Goal: Transaction & Acquisition: Purchase product/service

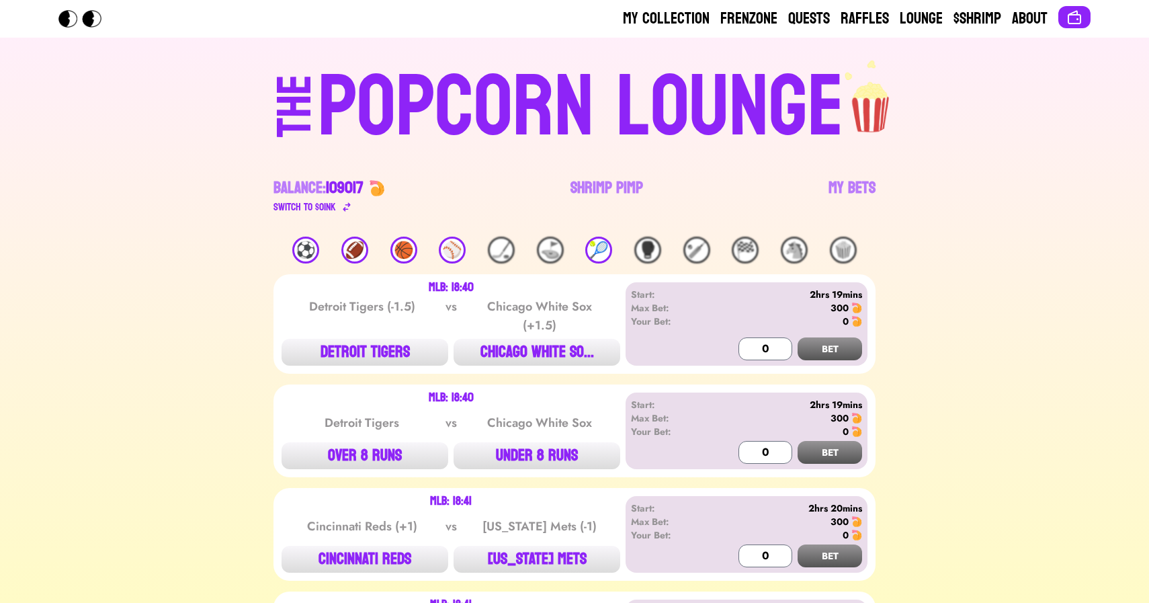
click at [407, 253] on div "🏀" at bounding box center [404, 250] width 27 height 27
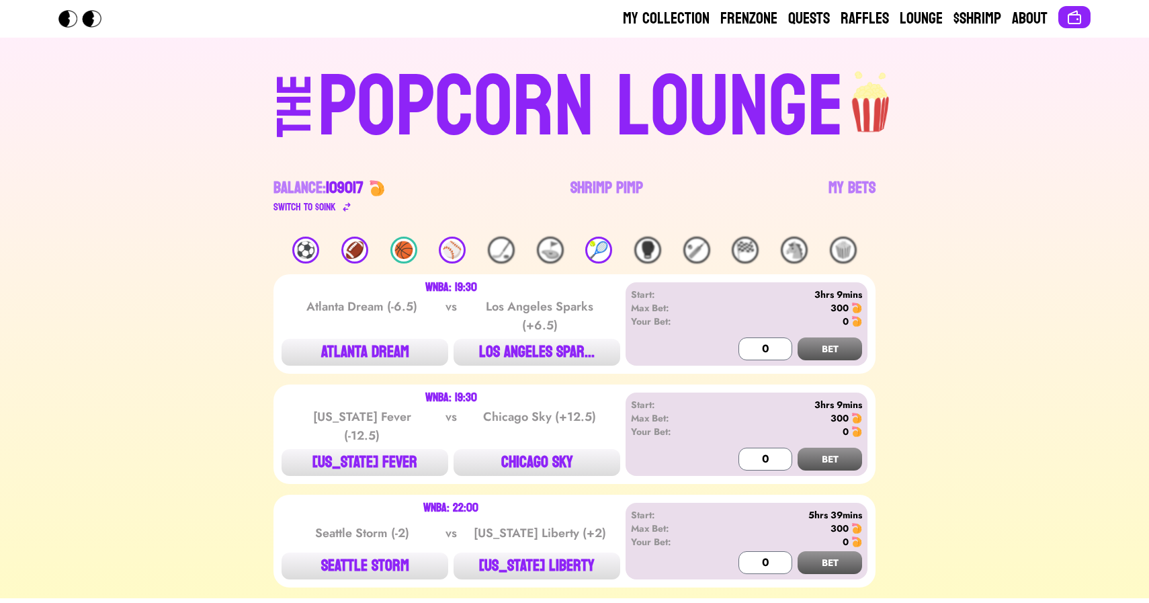
scroll to position [36, 0]
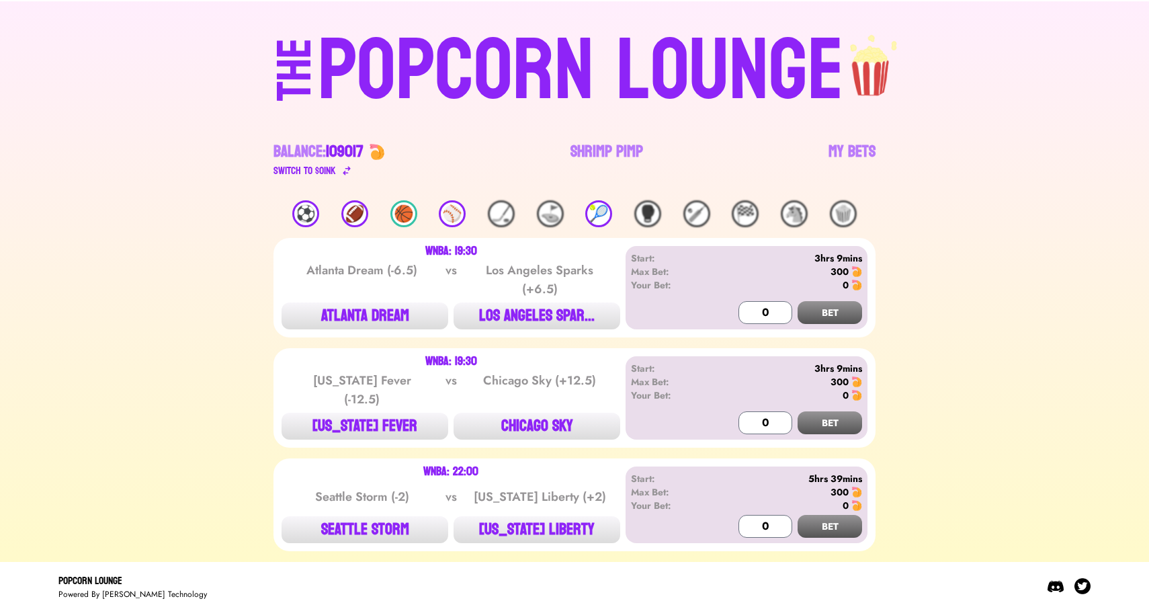
click at [360, 222] on div "🏈" at bounding box center [354, 213] width 27 height 27
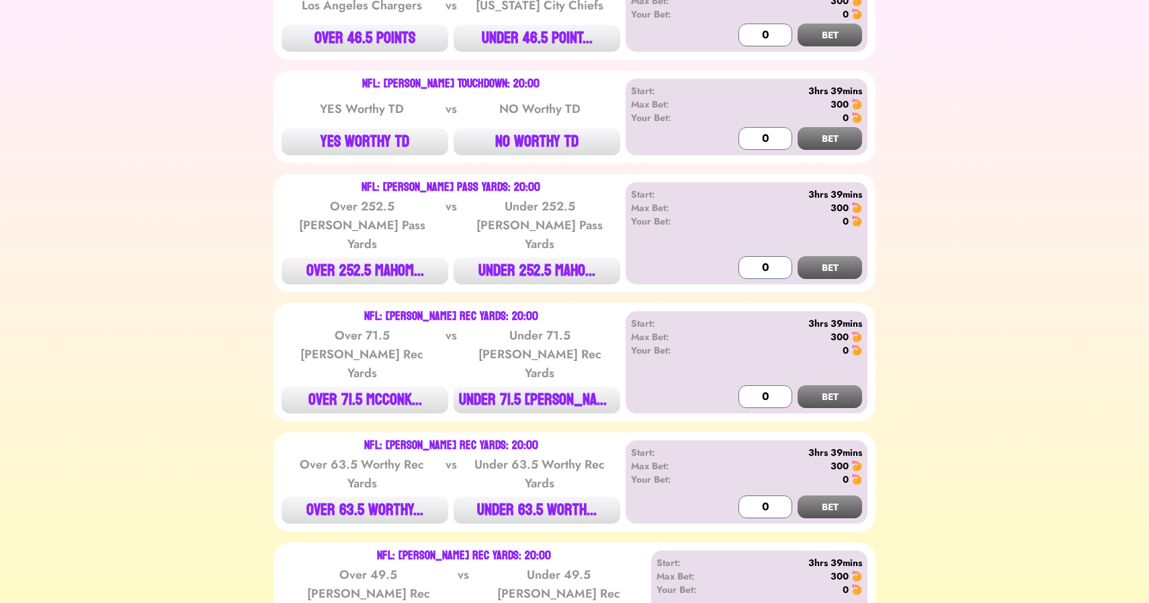
scroll to position [1111, 0]
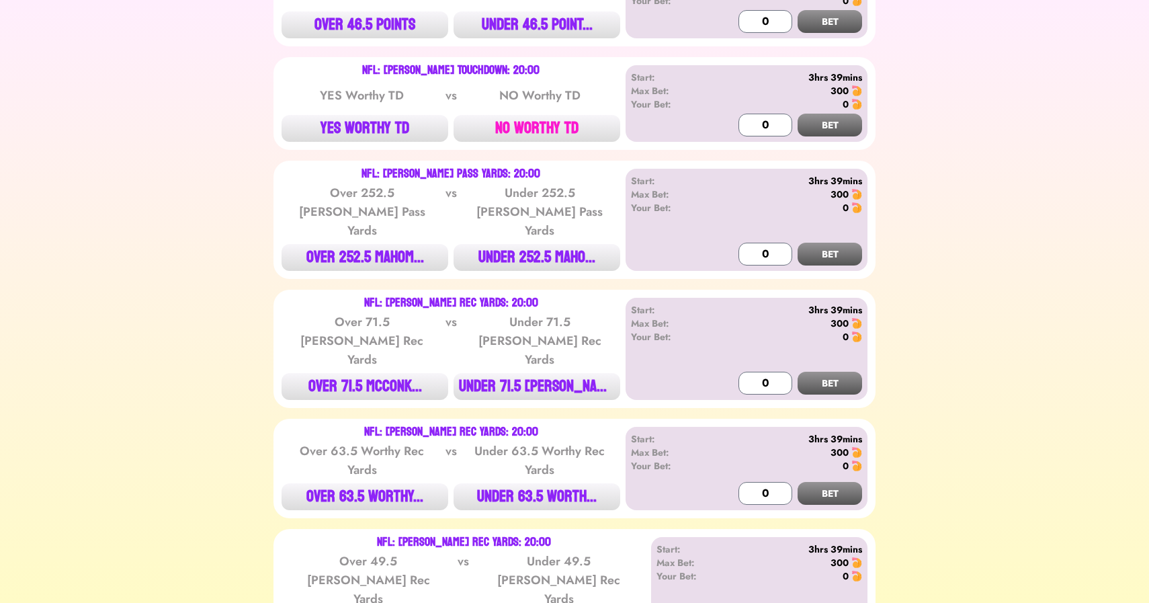
click at [543, 115] on button "NO WORTHY TD" at bounding box center [537, 128] width 167 height 27
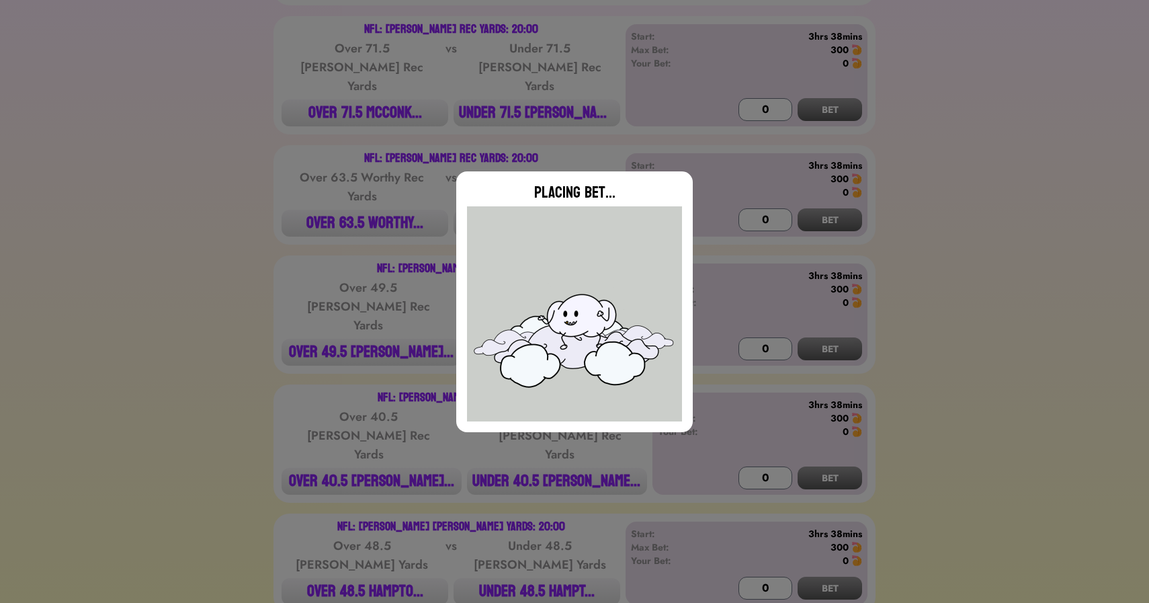
type input "0"
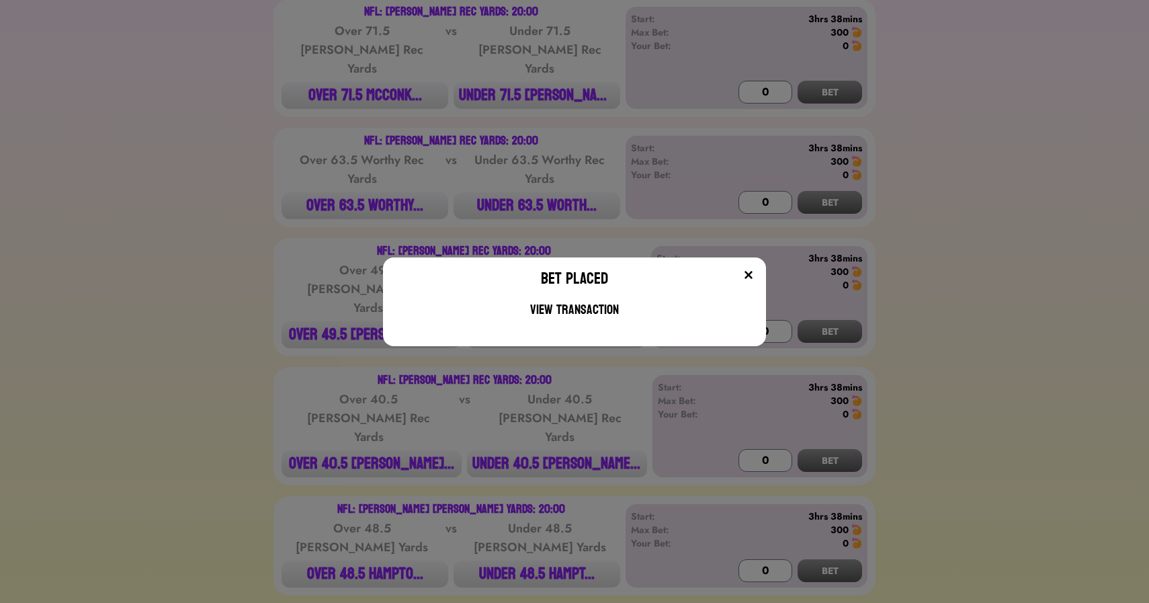
click at [265, 239] on div "Bet Placed View Transaction" at bounding box center [574, 301] width 1149 height 603
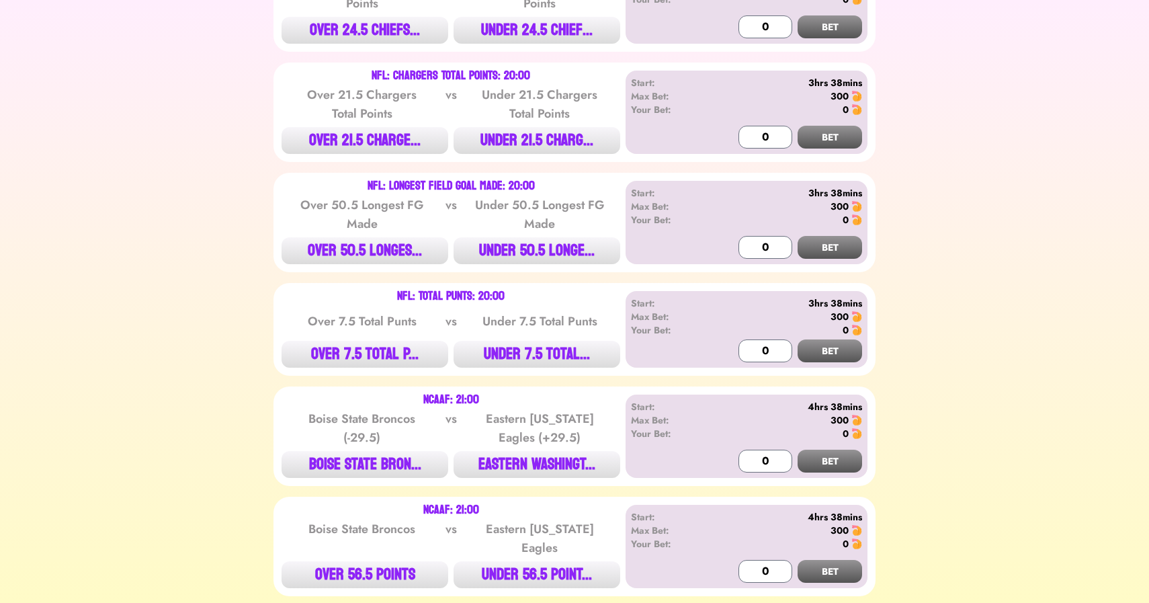
scroll to position [2697, 0]
drag, startPoint x: 317, startPoint y: 220, endPoint x: 335, endPoint y: 220, distance: 18.1
click at [335, 313] on div "Over 7.5 Total Punts" at bounding box center [362, 322] width 136 height 19
click at [526, 341] on button "UNDER 7.5 TOTAL..." at bounding box center [537, 354] width 167 height 27
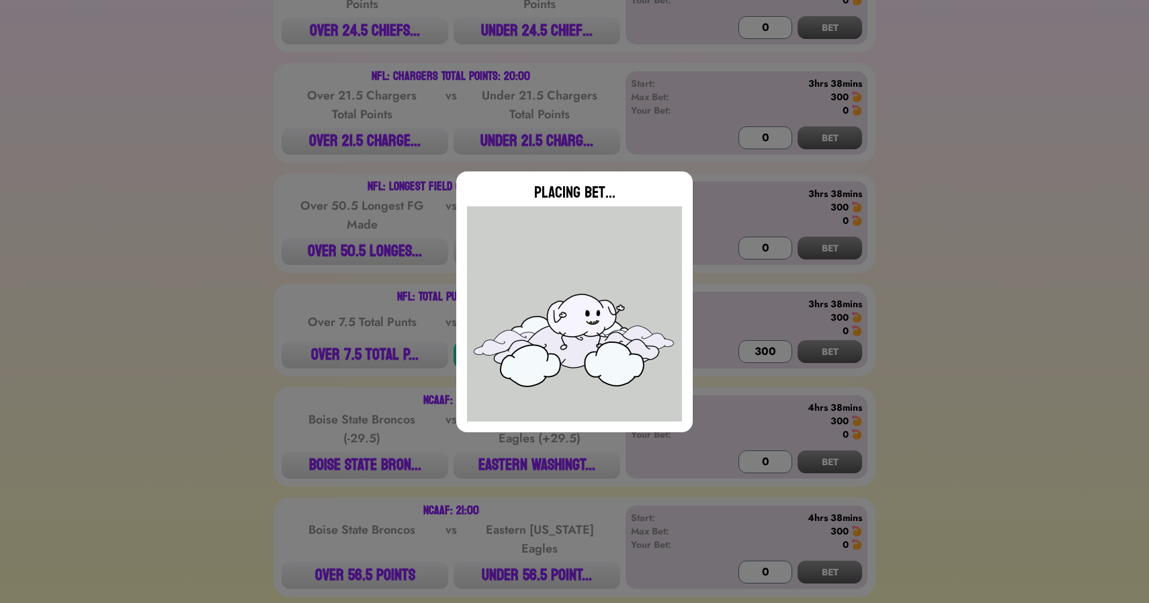
type input "0"
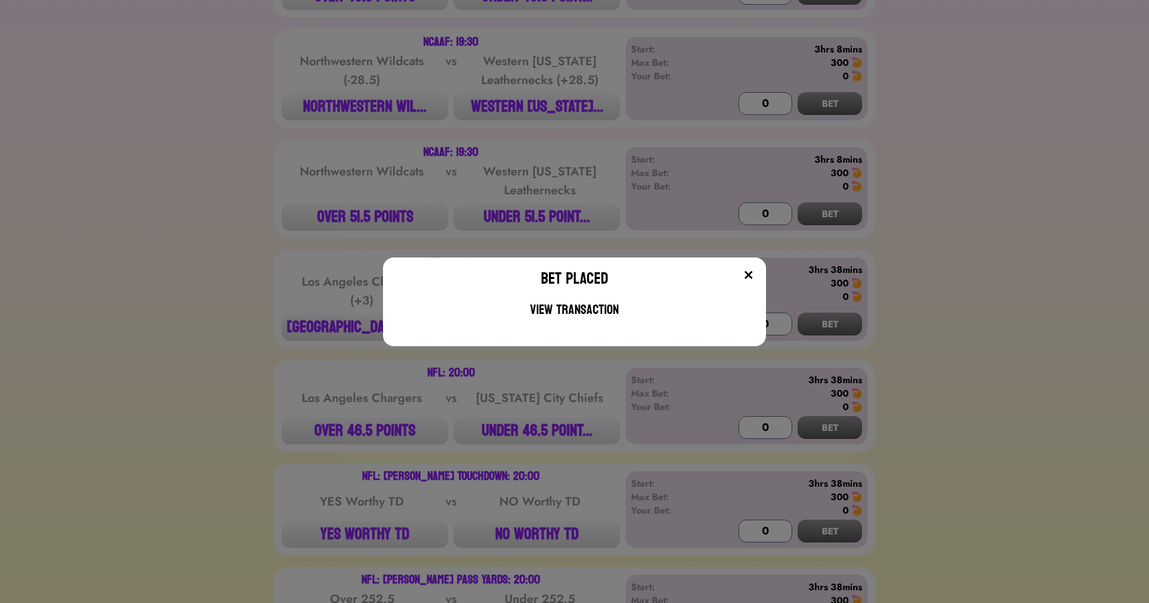
scroll to position [577, 0]
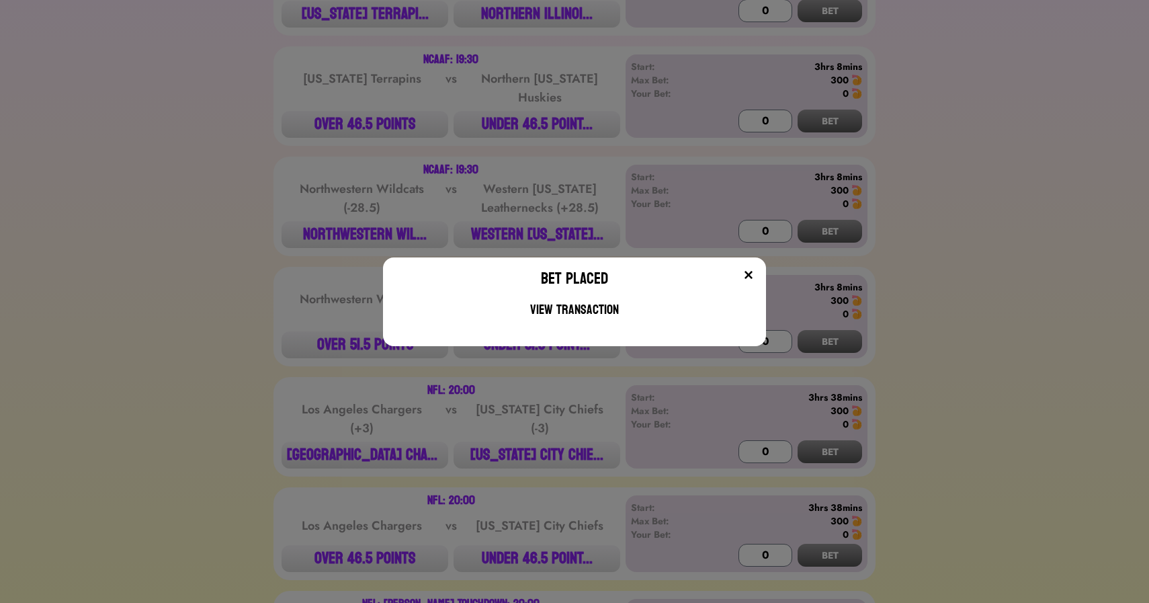
click at [696, 147] on div "Bet Placed View Transaction" at bounding box center [574, 301] width 1149 height 603
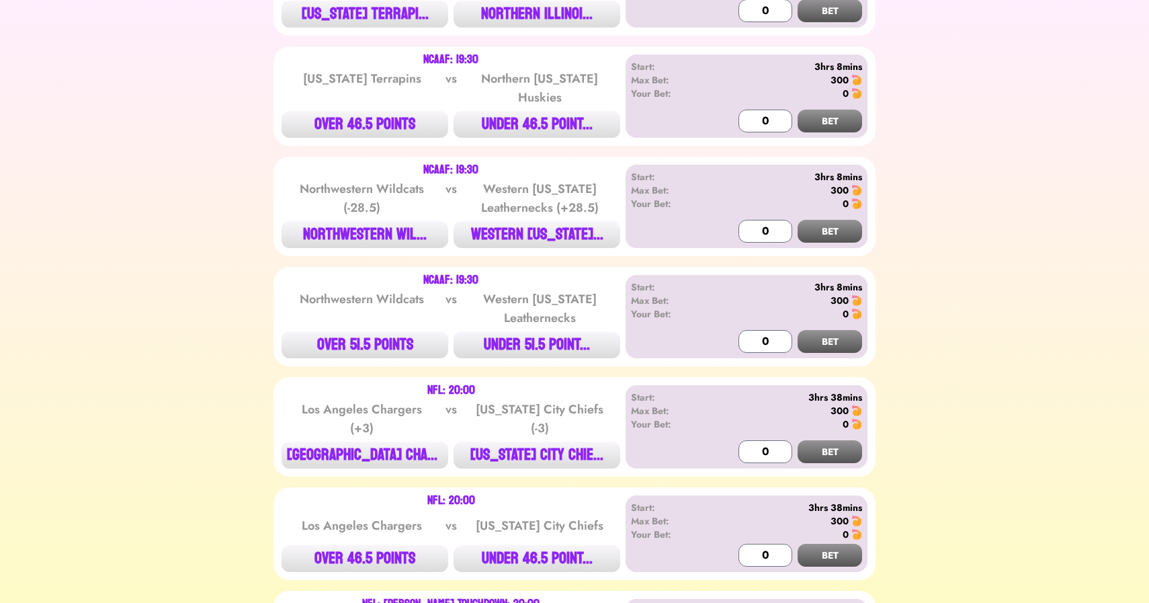
scroll to position [0, 0]
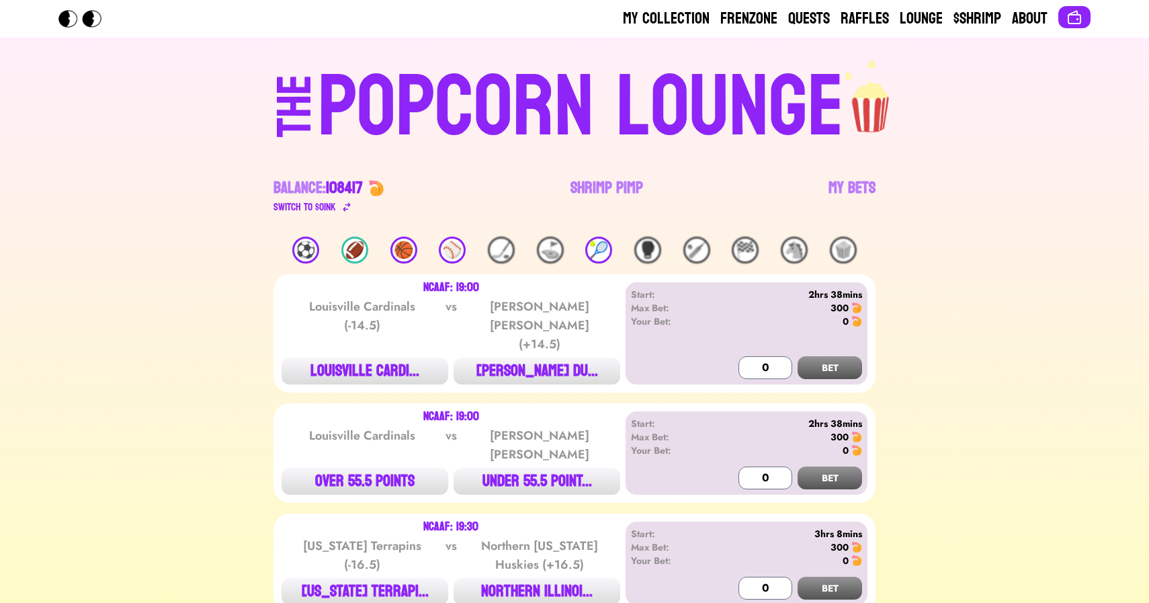
click at [468, 104] on div "POPCORN LOUNGE" at bounding box center [581, 108] width 526 height 86
